Goal: Information Seeking & Learning: Learn about a topic

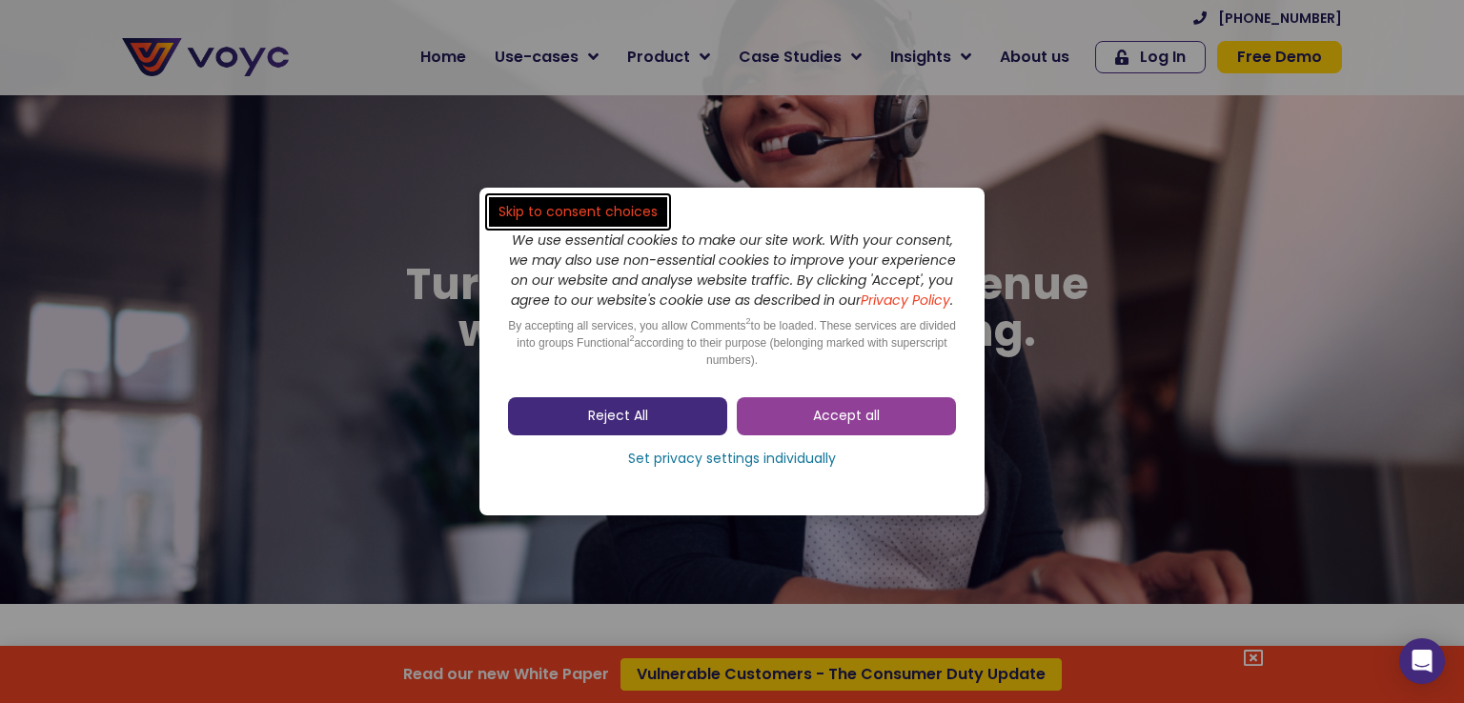
click at [661, 424] on link "Reject All" at bounding box center [617, 416] width 219 height 38
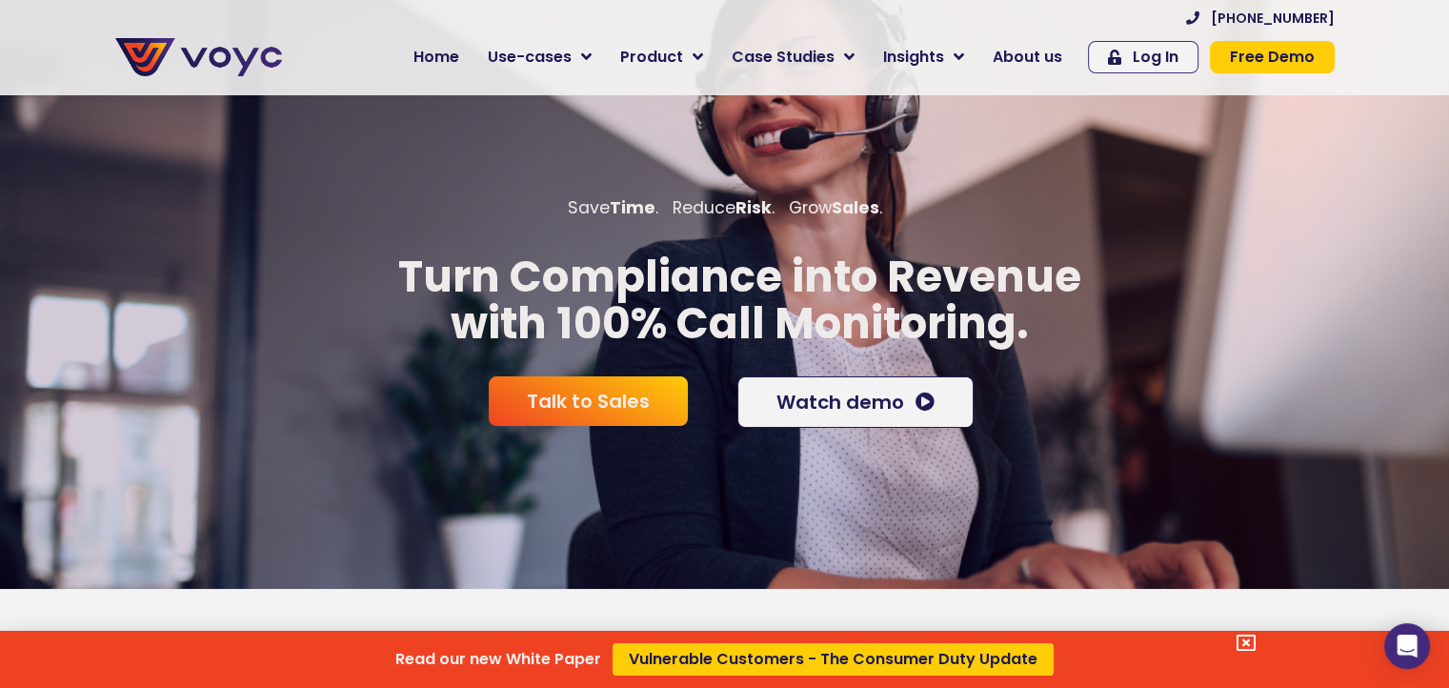
click at [602, 54] on div "Read our new White Paper Vulnerable Customers - The Consumer Duty Update" at bounding box center [724, 344] width 1449 height 688
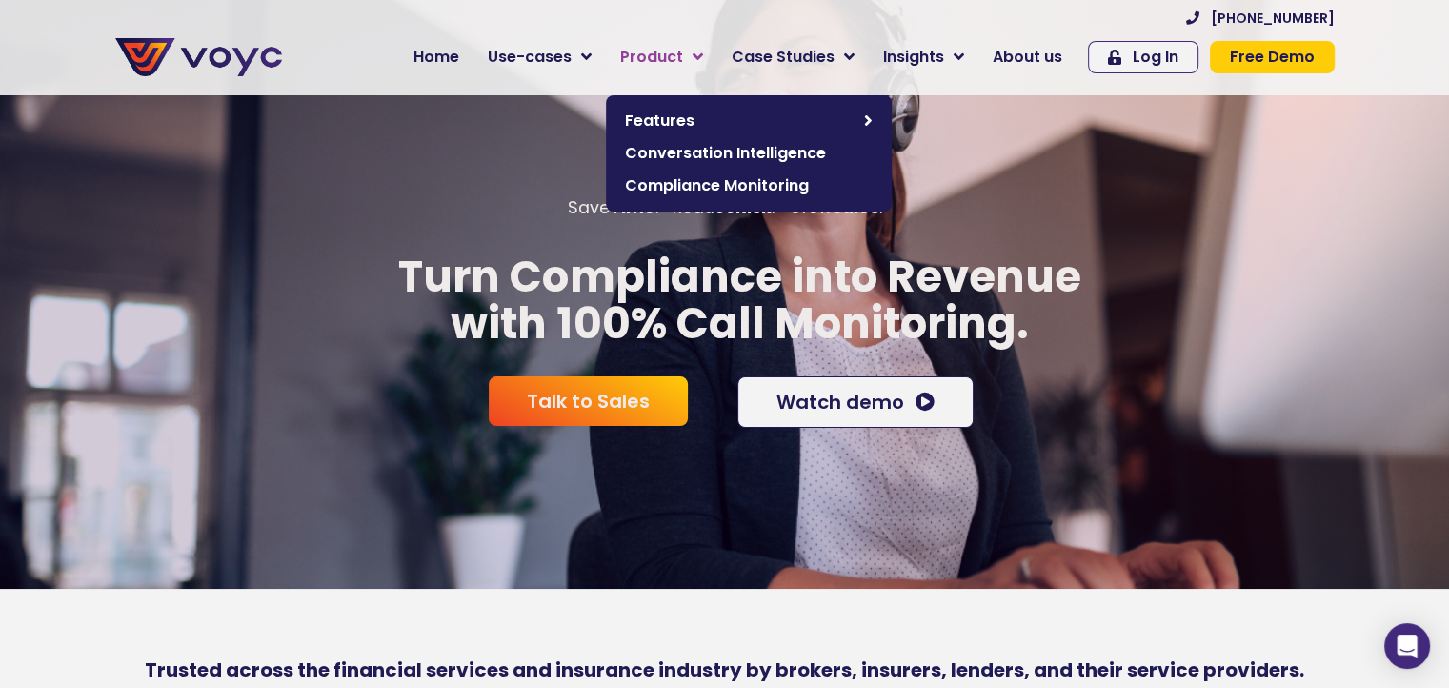
click at [703, 54] on icon at bounding box center [698, 57] width 10 height 17
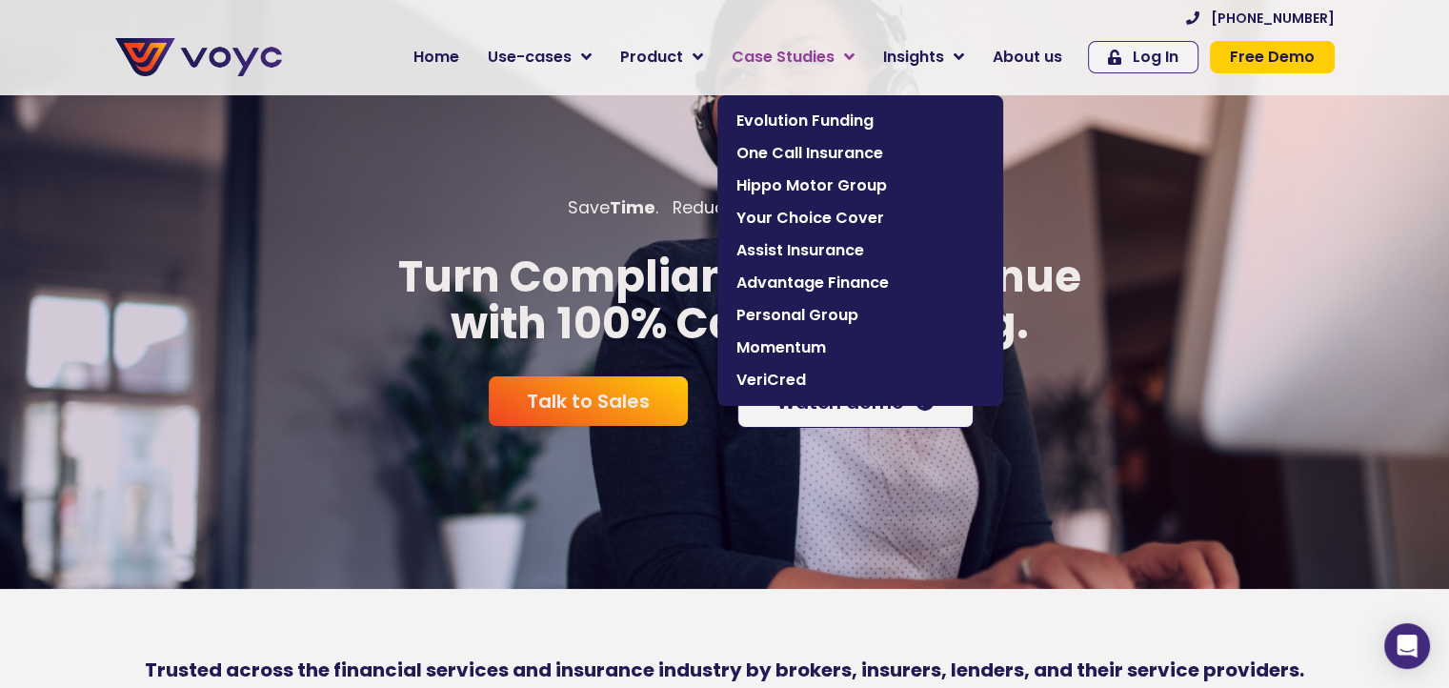
click at [855, 53] on icon at bounding box center [849, 57] width 10 height 17
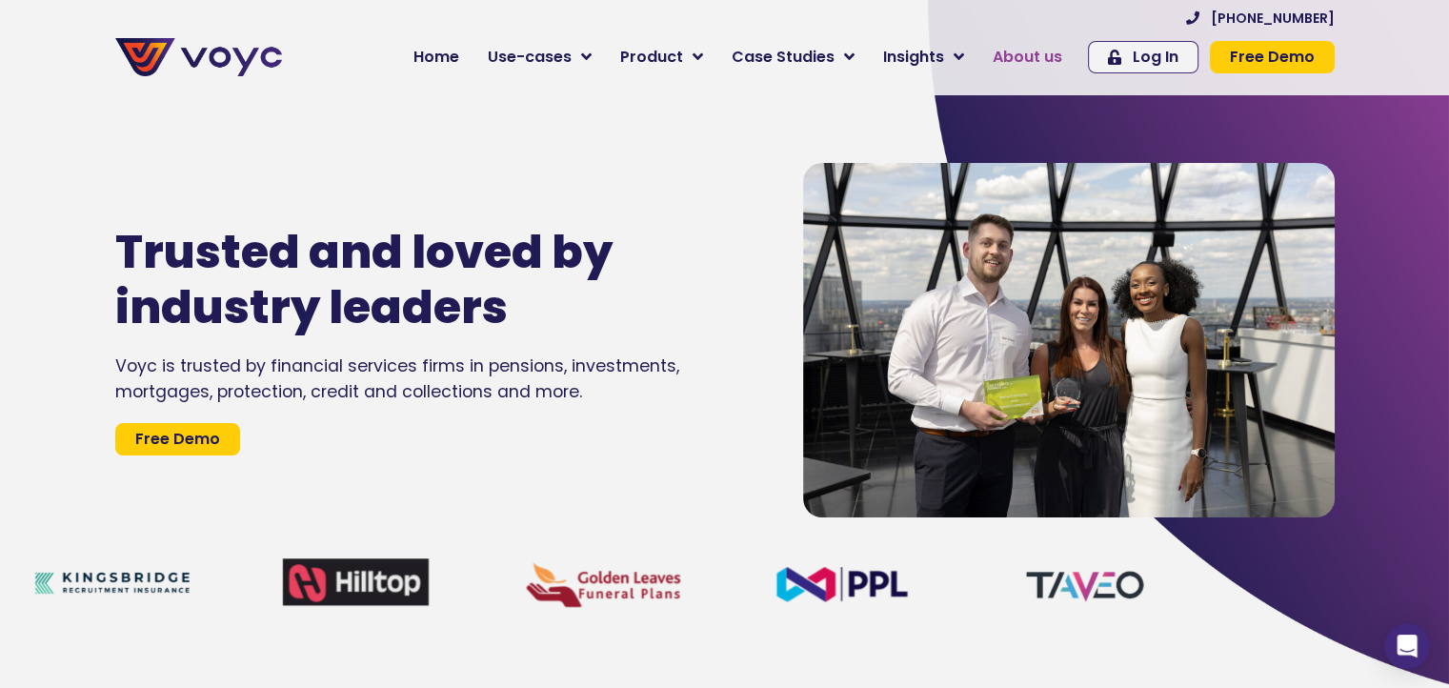
click at [1044, 55] on span "About us" at bounding box center [1028, 57] width 70 height 23
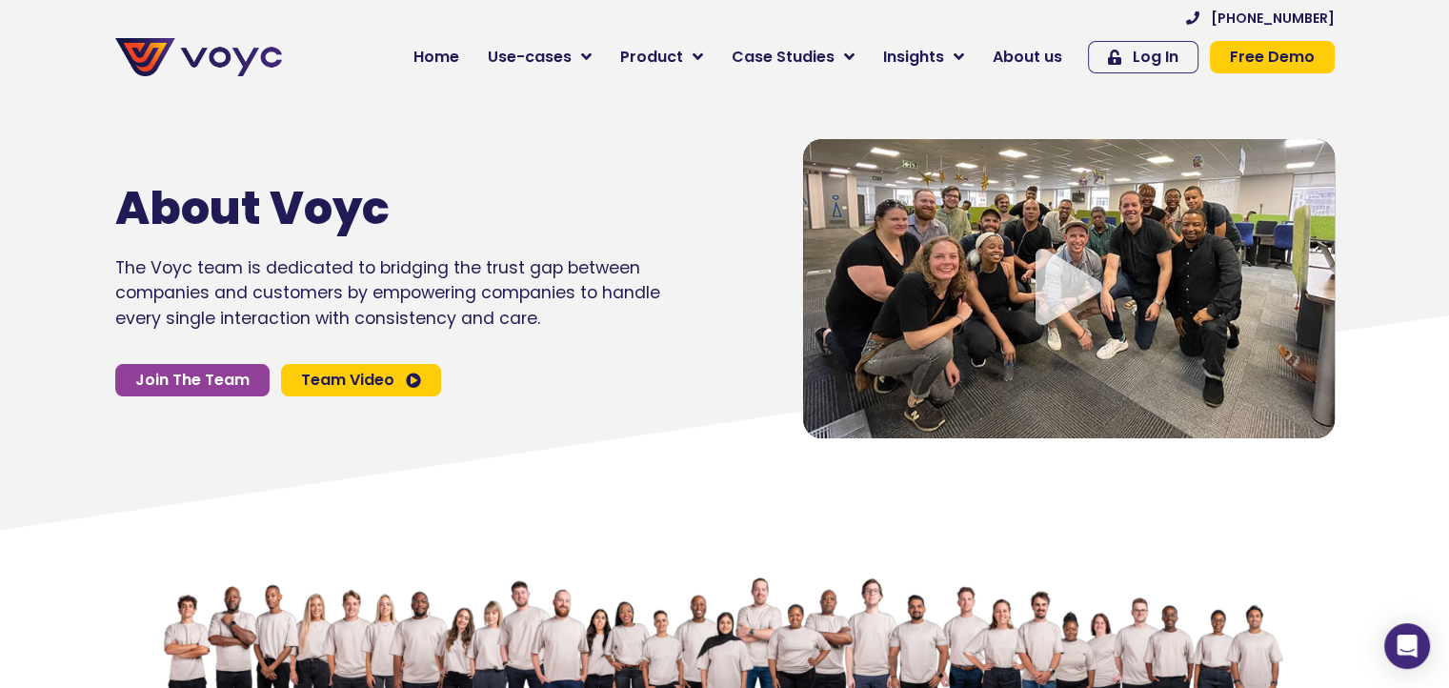
click at [1044, 303] on icon "Video play button" at bounding box center [1069, 287] width 67 height 76
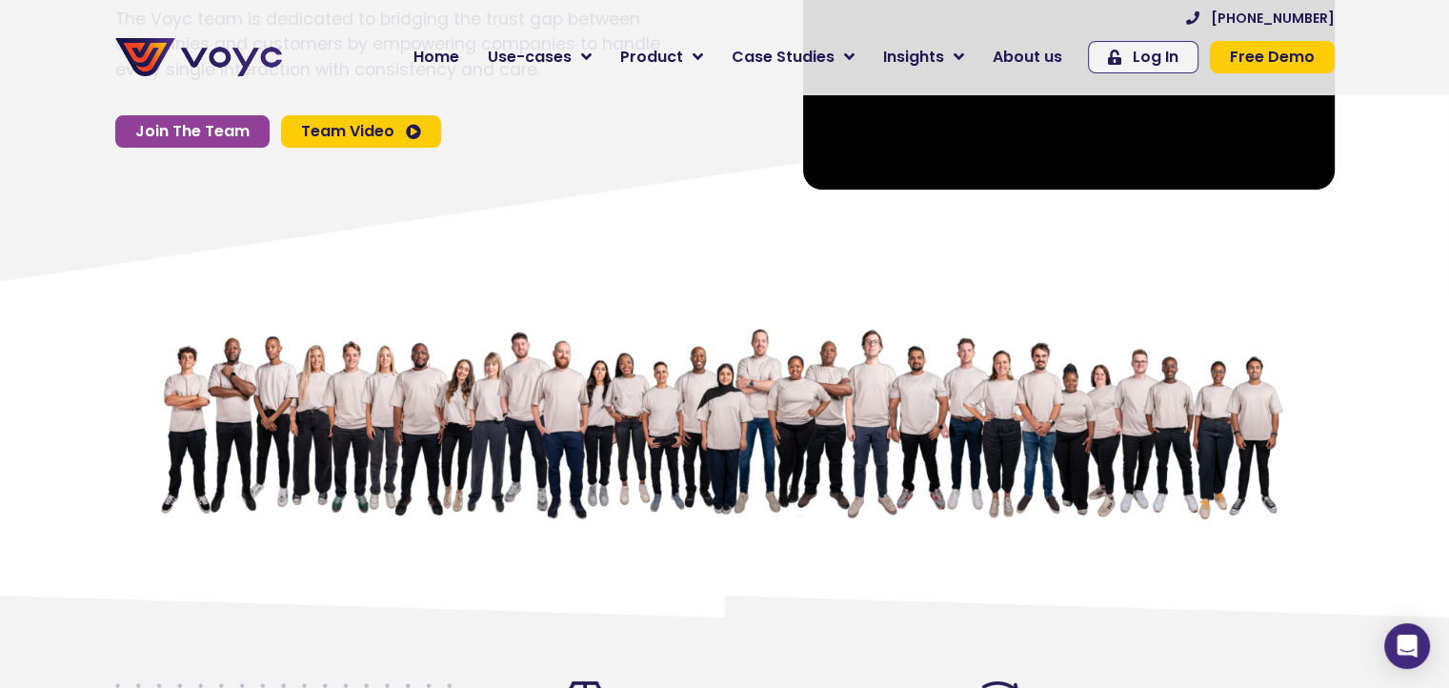
scroll to position [286, 0]
